Goal: Task Accomplishment & Management: Use online tool/utility

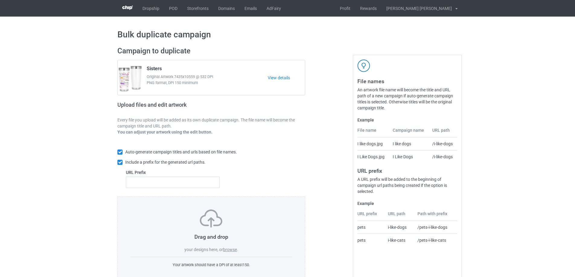
click at [230, 249] on label "browse" at bounding box center [230, 249] width 14 height 5
click at [0, 0] on input "browse" at bounding box center [0, 0] width 0 height 0
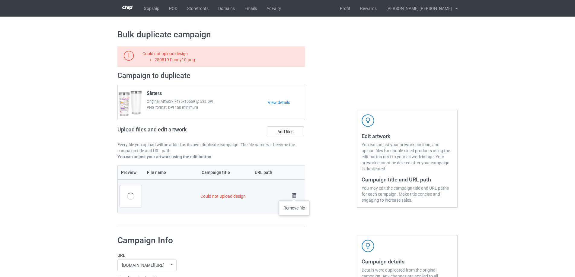
click at [294, 195] on img at bounding box center [294, 196] width 8 height 8
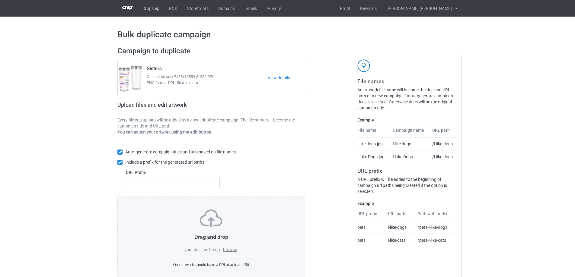
scroll to position [17, 0]
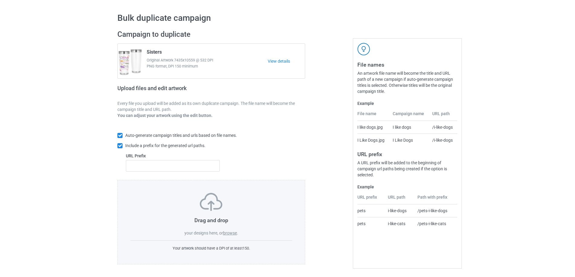
click at [228, 233] on label "browse" at bounding box center [230, 233] width 14 height 5
click at [0, 0] on input "browse" at bounding box center [0, 0] width 0 height 0
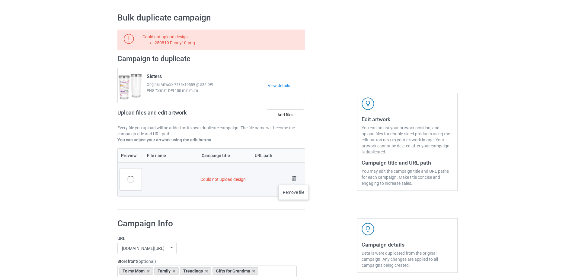
click at [294, 179] on img at bounding box center [294, 179] width 8 height 8
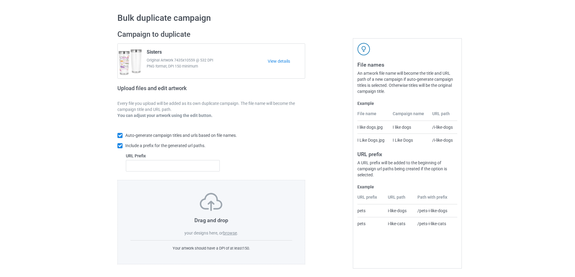
click at [231, 233] on label "browse" at bounding box center [230, 233] width 14 height 5
click at [0, 0] on input "browse" at bounding box center [0, 0] width 0 height 0
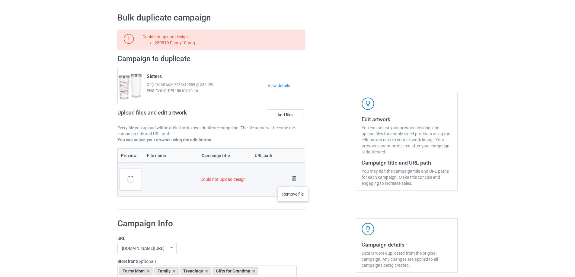
click at [293, 180] on img at bounding box center [294, 179] width 8 height 8
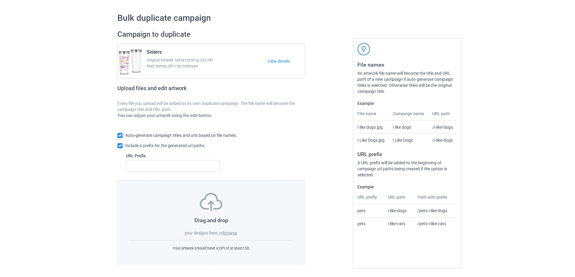
click at [230, 235] on label "browse" at bounding box center [230, 233] width 14 height 5
click at [0, 0] on input "browse" at bounding box center [0, 0] width 0 height 0
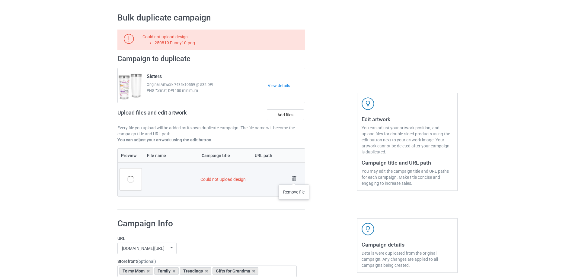
click at [294, 179] on img at bounding box center [294, 179] width 8 height 8
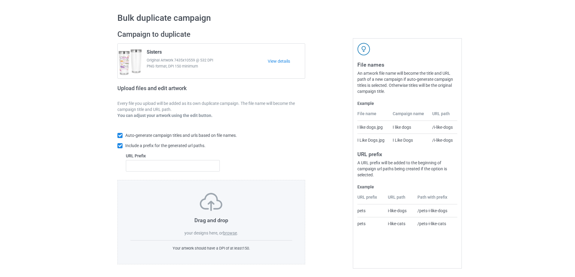
scroll to position [0, 0]
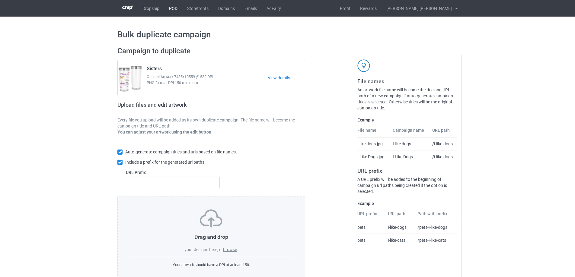
click at [173, 8] on link "POD" at bounding box center [173, 8] width 18 height 17
click at [224, 251] on label "browse" at bounding box center [230, 249] width 14 height 5
click at [0, 0] on input "browse" at bounding box center [0, 0] width 0 height 0
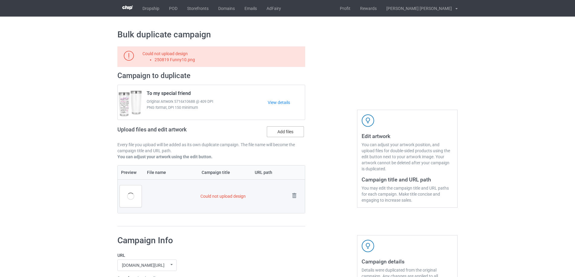
click at [287, 135] on label "Add files" at bounding box center [285, 131] width 37 height 11
click at [0, 0] on input "Add files" at bounding box center [0, 0] width 0 height 0
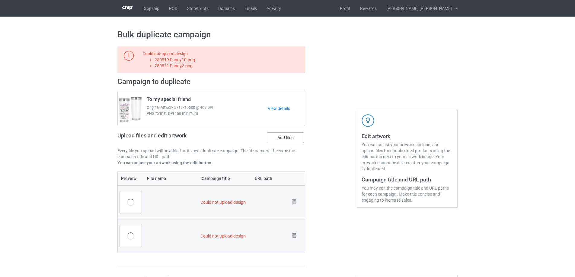
click at [292, 139] on label "Add files" at bounding box center [285, 137] width 37 height 11
click at [0, 0] on input "Add files" at bounding box center [0, 0] width 0 height 0
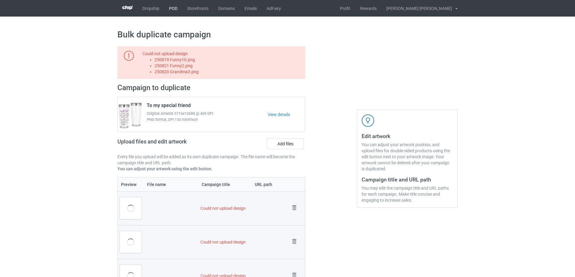
click at [173, 11] on link "POD" at bounding box center [173, 8] width 18 height 17
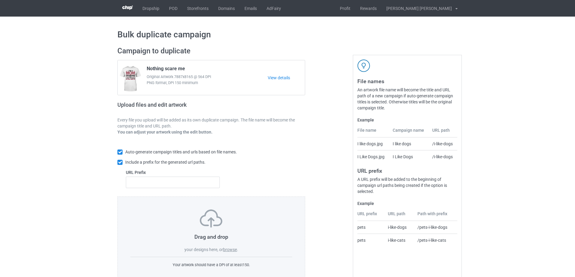
scroll to position [17, 0]
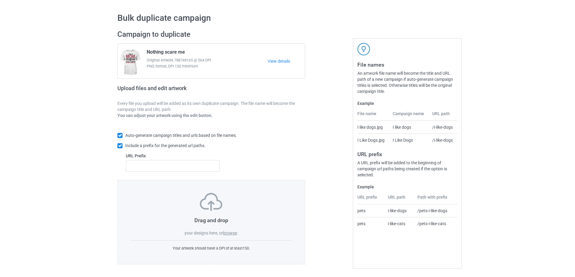
click at [230, 233] on label "browse" at bounding box center [230, 233] width 14 height 5
click at [0, 0] on input "browse" at bounding box center [0, 0] width 0 height 0
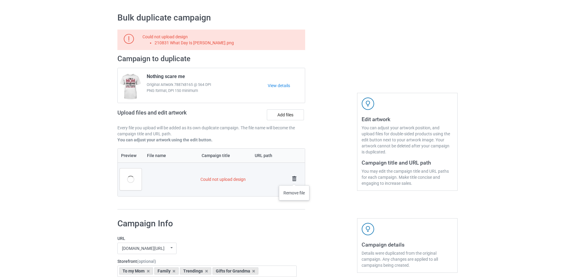
click at [294, 180] on img at bounding box center [294, 179] width 8 height 8
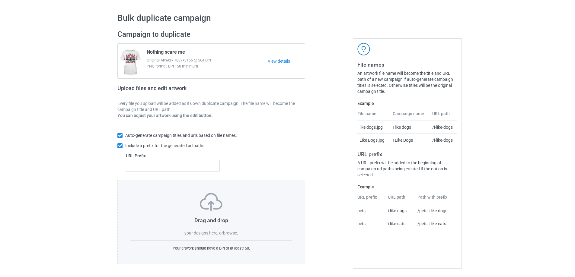
scroll to position [0, 0]
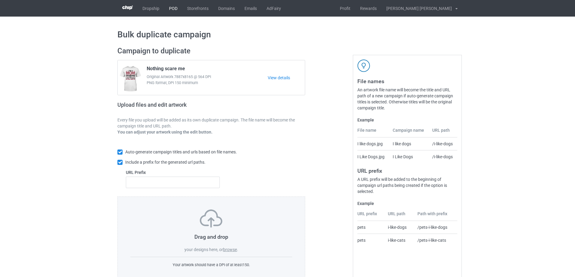
click at [175, 8] on link "POD" at bounding box center [173, 8] width 18 height 17
